Goal: Find specific page/section: Find specific page/section

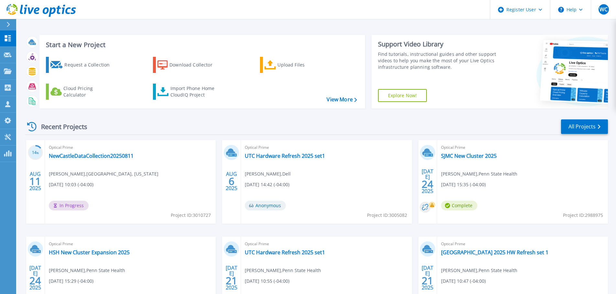
click at [8, 24] on icon at bounding box center [8, 24] width 3 height 5
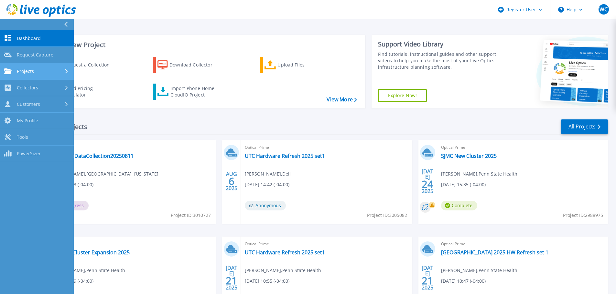
click at [22, 70] on span "Projects" at bounding box center [25, 72] width 17 height 6
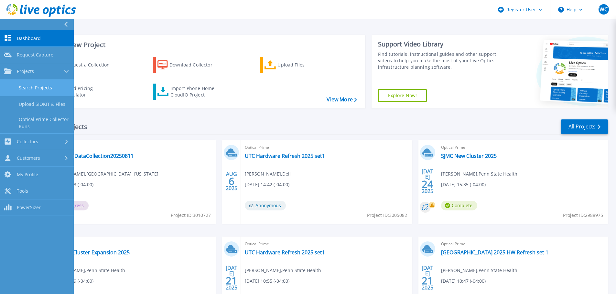
click at [31, 92] on link "Search Projects" at bounding box center [37, 88] width 74 height 16
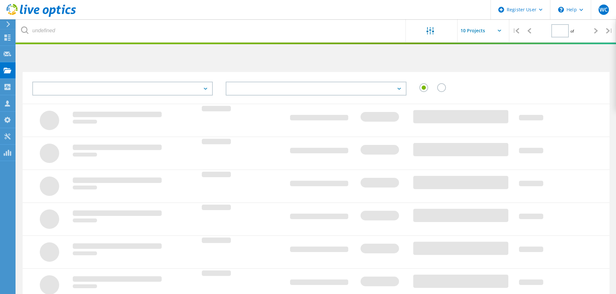
type input "1"
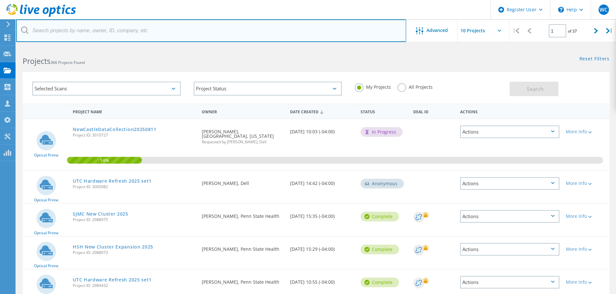
click at [83, 30] on input "text" at bounding box center [211, 30] width 390 height 23
paste input "2868258"
type input "2868258"
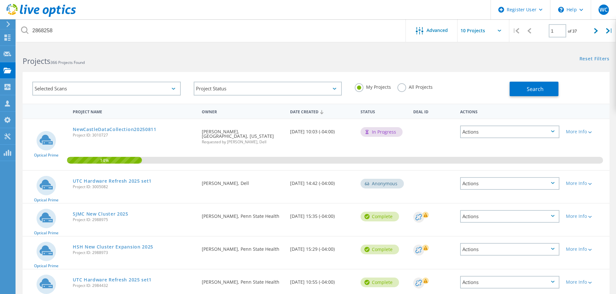
click at [404, 87] on label "All Projects" at bounding box center [414, 86] width 35 height 6
click at [0, 0] on input "All Projects" at bounding box center [0, 0] width 0 height 0
drag, startPoint x: 500, startPoint y: 88, endPoint x: 521, endPoint y: 89, distance: 20.7
click at [521, 89] on div "Selected Scans Project Status In Progress Complete Published Anonymous Archived…" at bounding box center [316, 88] width 587 height 32
click at [521, 89] on button "Search" at bounding box center [533, 89] width 49 height 15
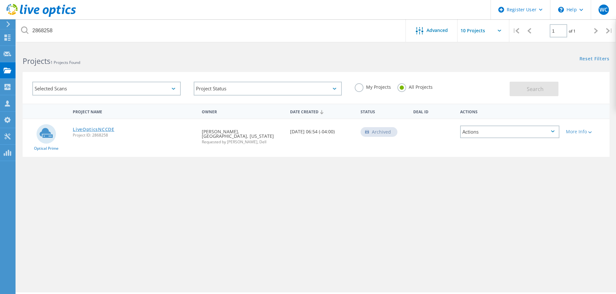
click at [88, 129] on link "LiveOpticsNCCDE" at bounding box center [94, 129] width 42 height 5
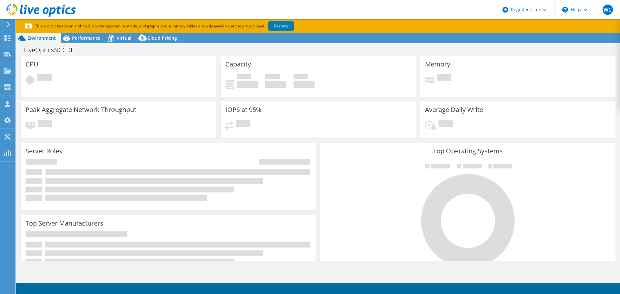
select select "USD"
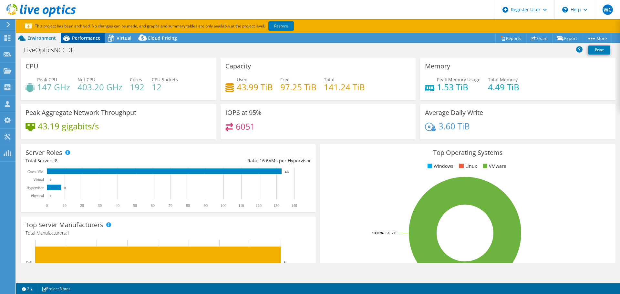
click at [82, 38] on span "Performance" at bounding box center [86, 38] width 28 height 6
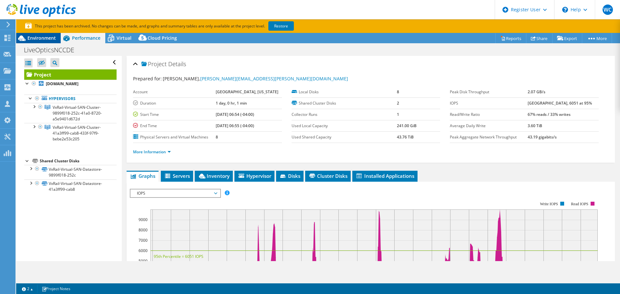
click at [46, 42] on div "Environment" at bounding box center [38, 38] width 45 height 10
